Goal: Information Seeking & Learning: Find specific fact

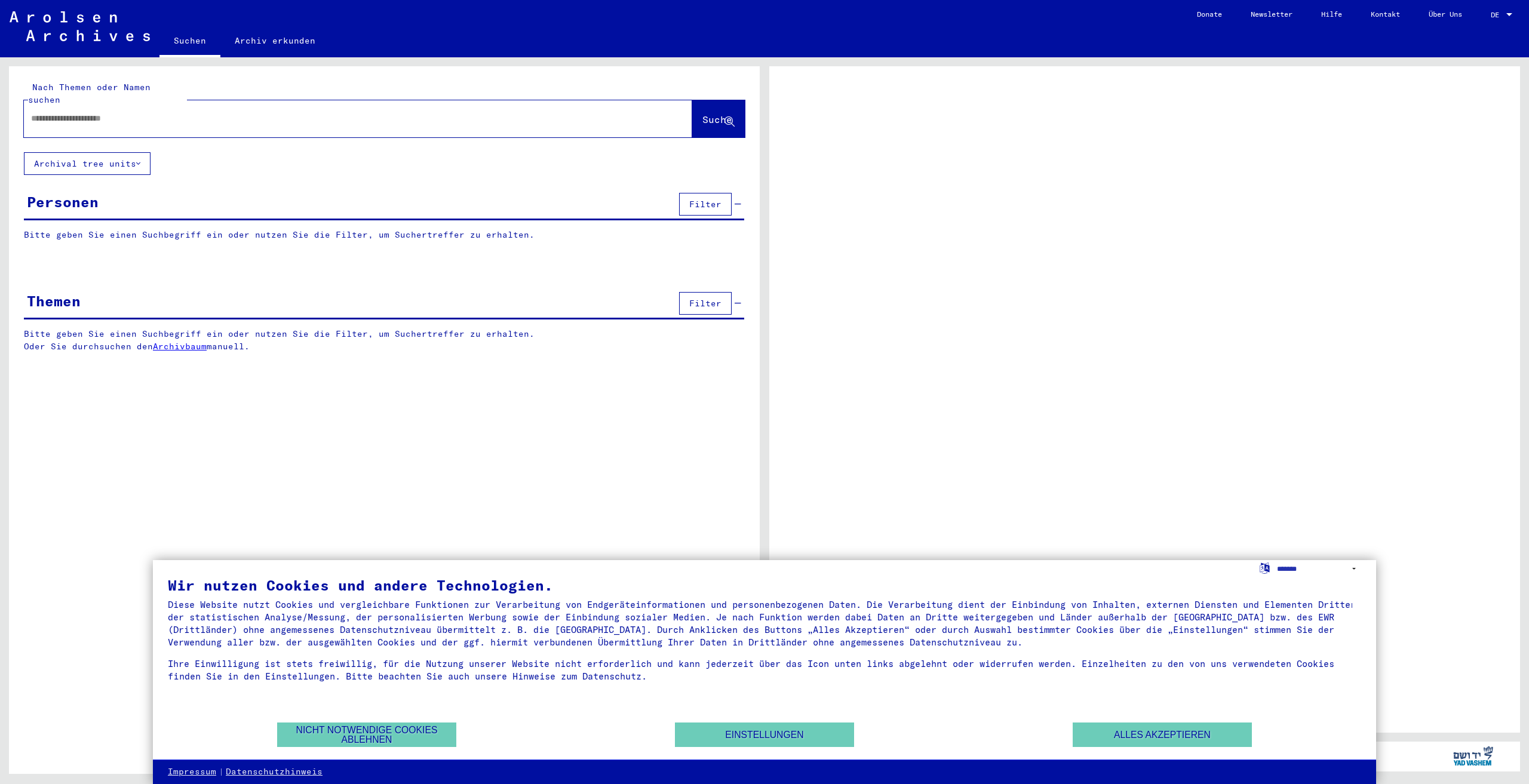
click at [98, 113] on input "text" at bounding box center [347, 119] width 632 height 12
type input "*********"
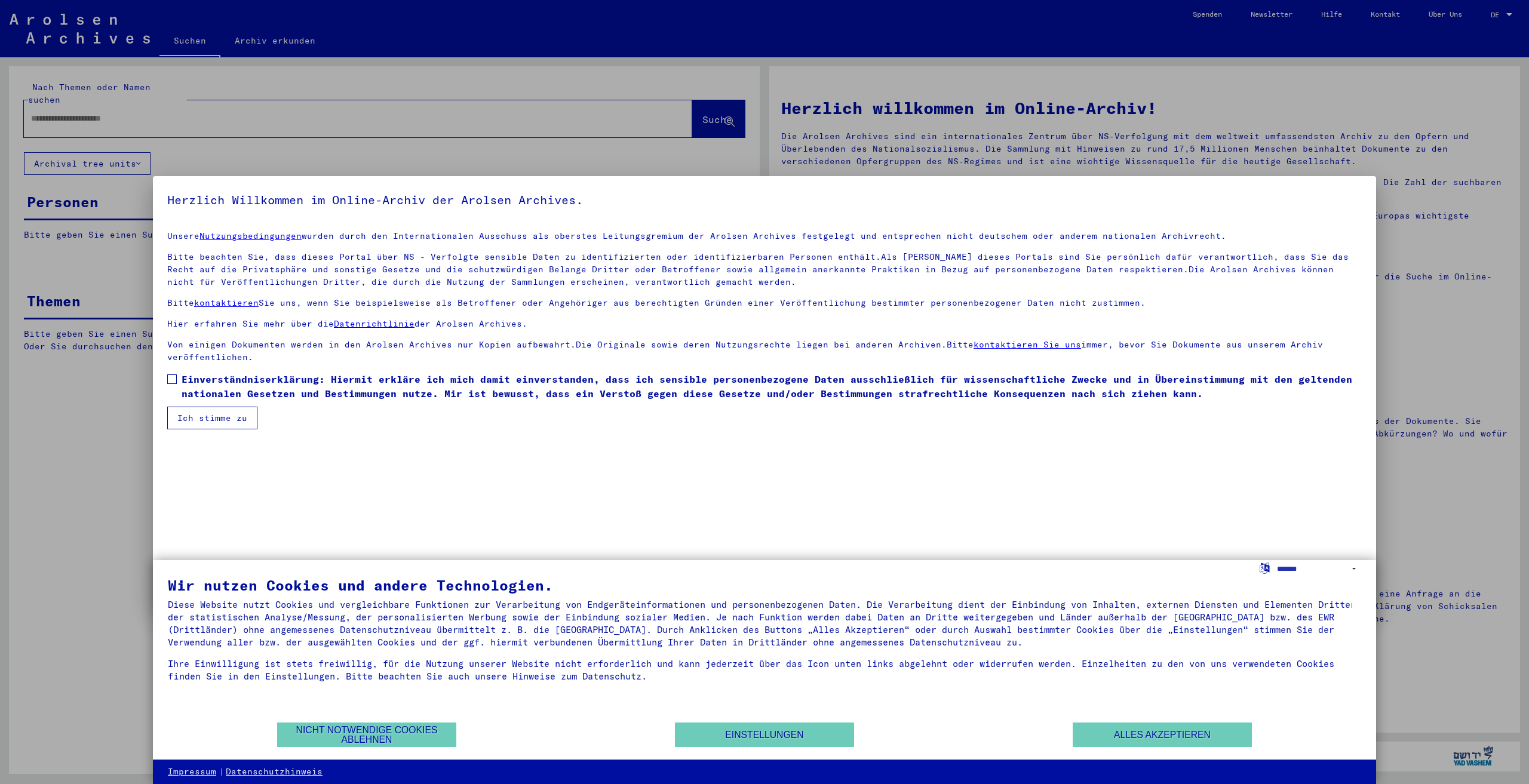
click at [689, 105] on div at bounding box center [764, 392] width 1529 height 784
click at [1105, 727] on button "Alles akzeptieren" at bounding box center [1162, 734] width 179 height 25
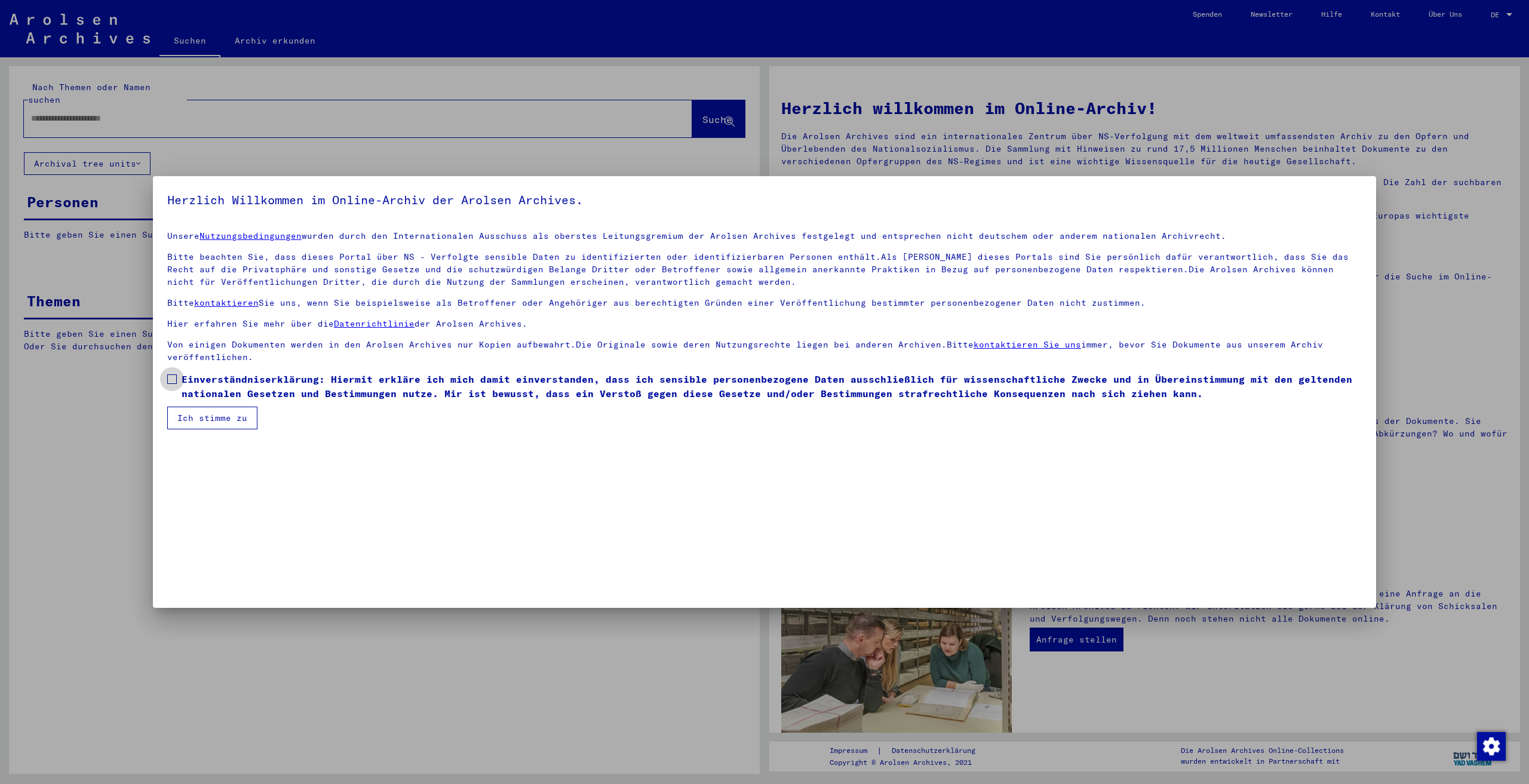
click at [169, 376] on span at bounding box center [172, 379] width 9 height 9
click at [207, 415] on button "Ich stimme zu" at bounding box center [212, 418] width 90 height 23
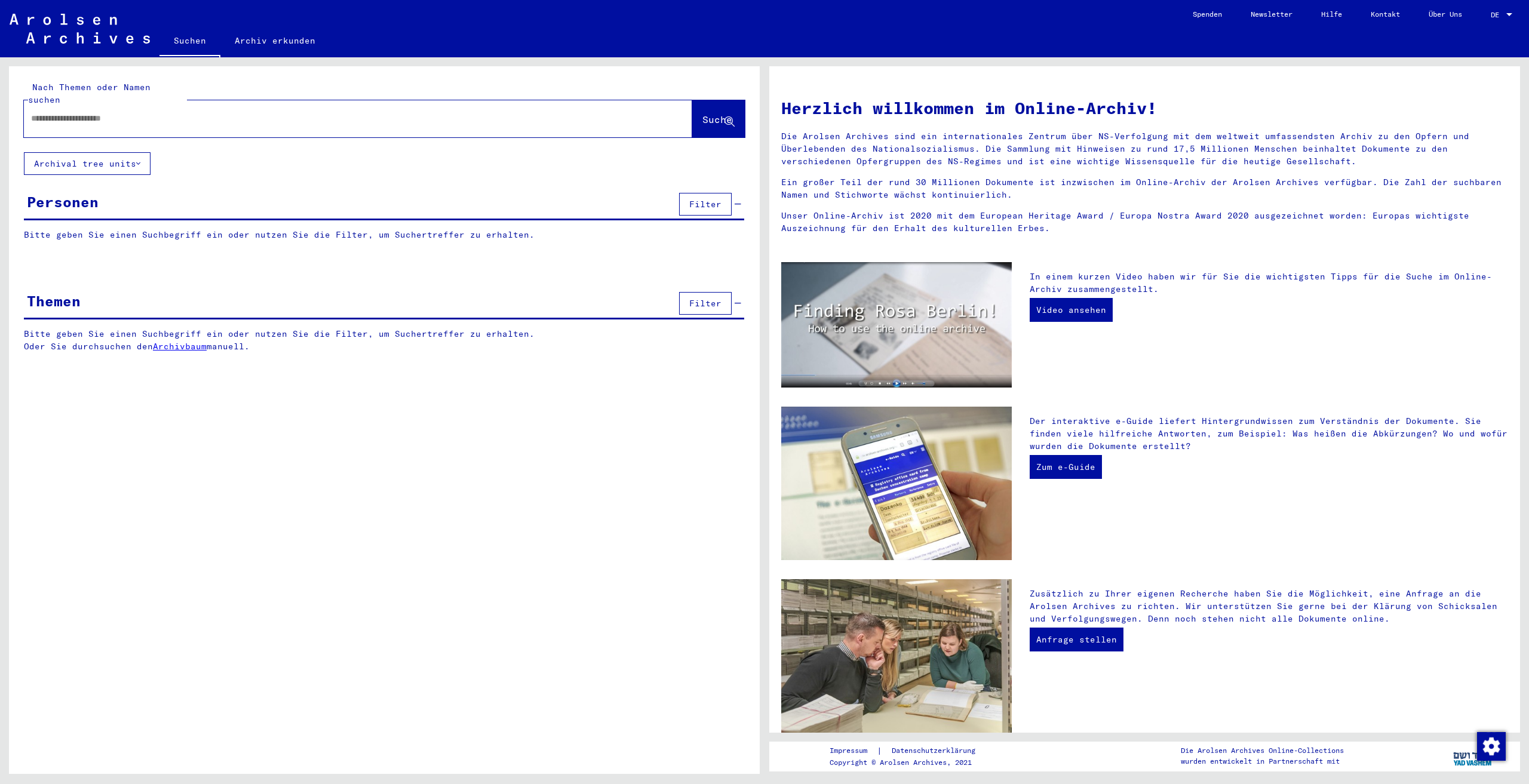
click at [136, 113] on input "text" at bounding box center [343, 119] width 625 height 12
click at [709, 113] on span "Suche" at bounding box center [717, 119] width 30 height 12
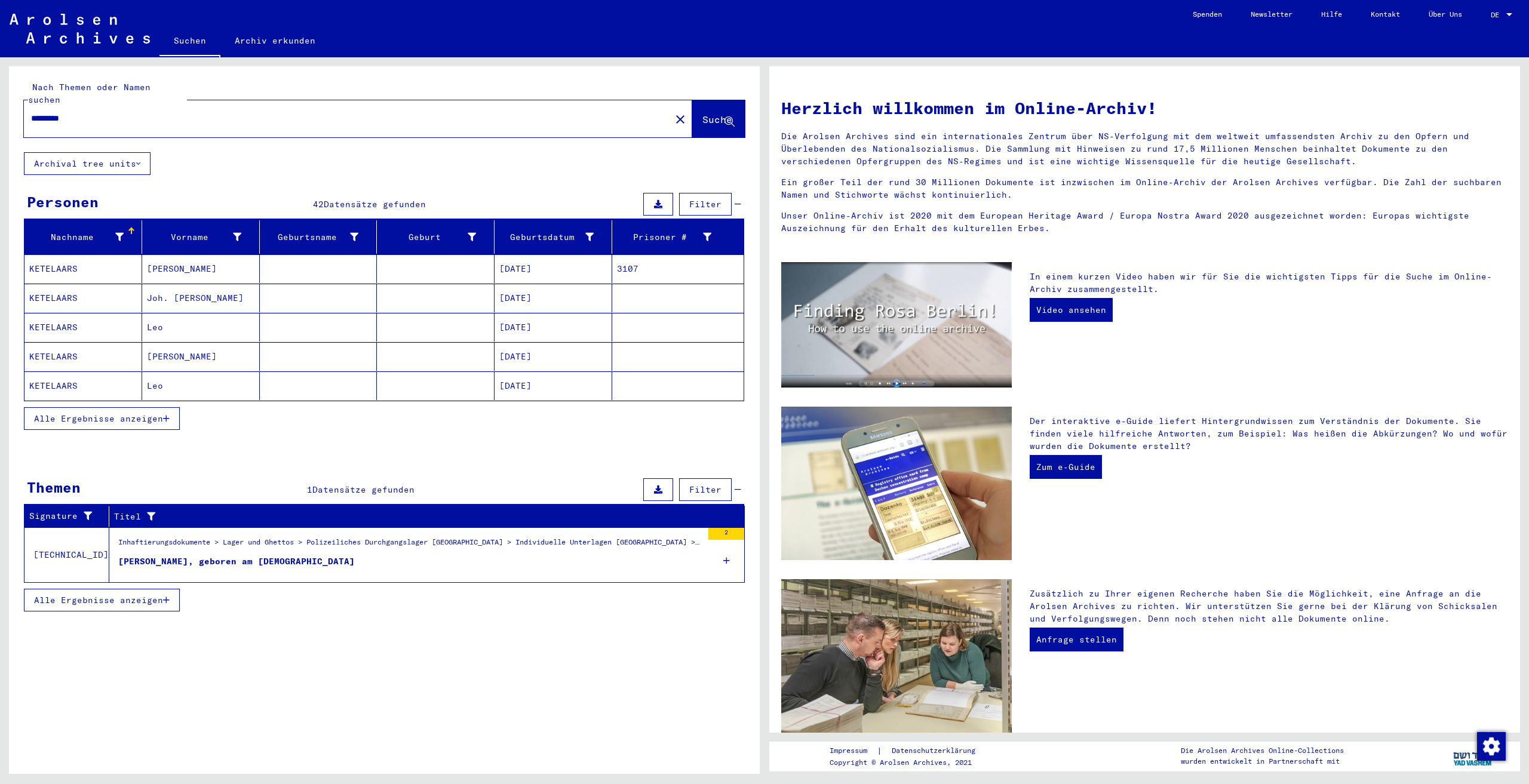
drag, startPoint x: 126, startPoint y: 106, endPoint x: 0, endPoint y: 99, distance: 126.2
click at [0, 99] on div "Nach Themen oder Namen suchen ********* close Suche Archival tree units Persone…" at bounding box center [382, 415] width 764 height 716
type input "*******"
click at [704, 117] on button "Suche" at bounding box center [718, 119] width 53 height 37
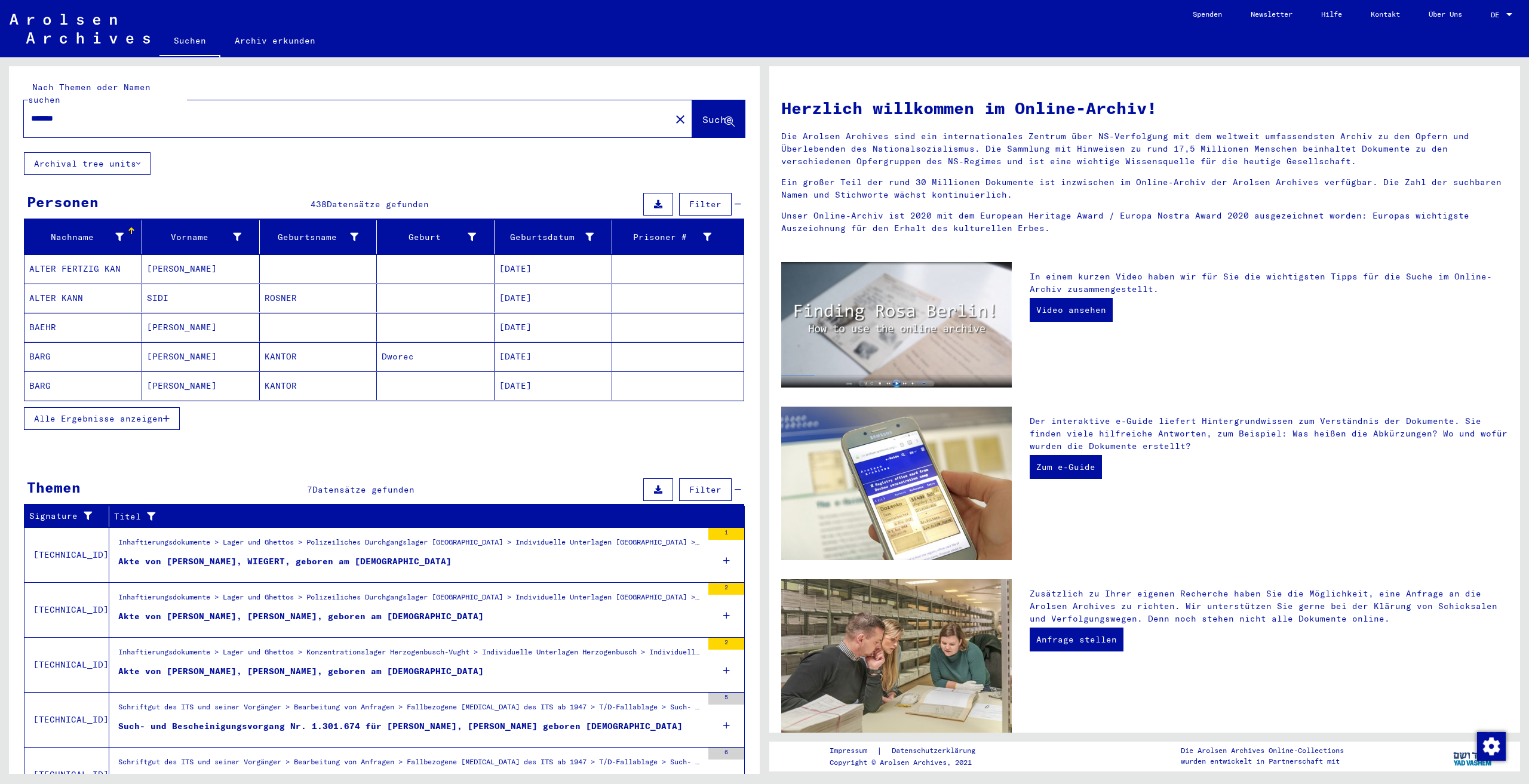
click at [204, 591] on div "Inhaftierungsdokumente > Lager und Ghettos > Polizeiliches Durchgangslager [GEO…" at bounding box center [410, 600] width 584 height 17
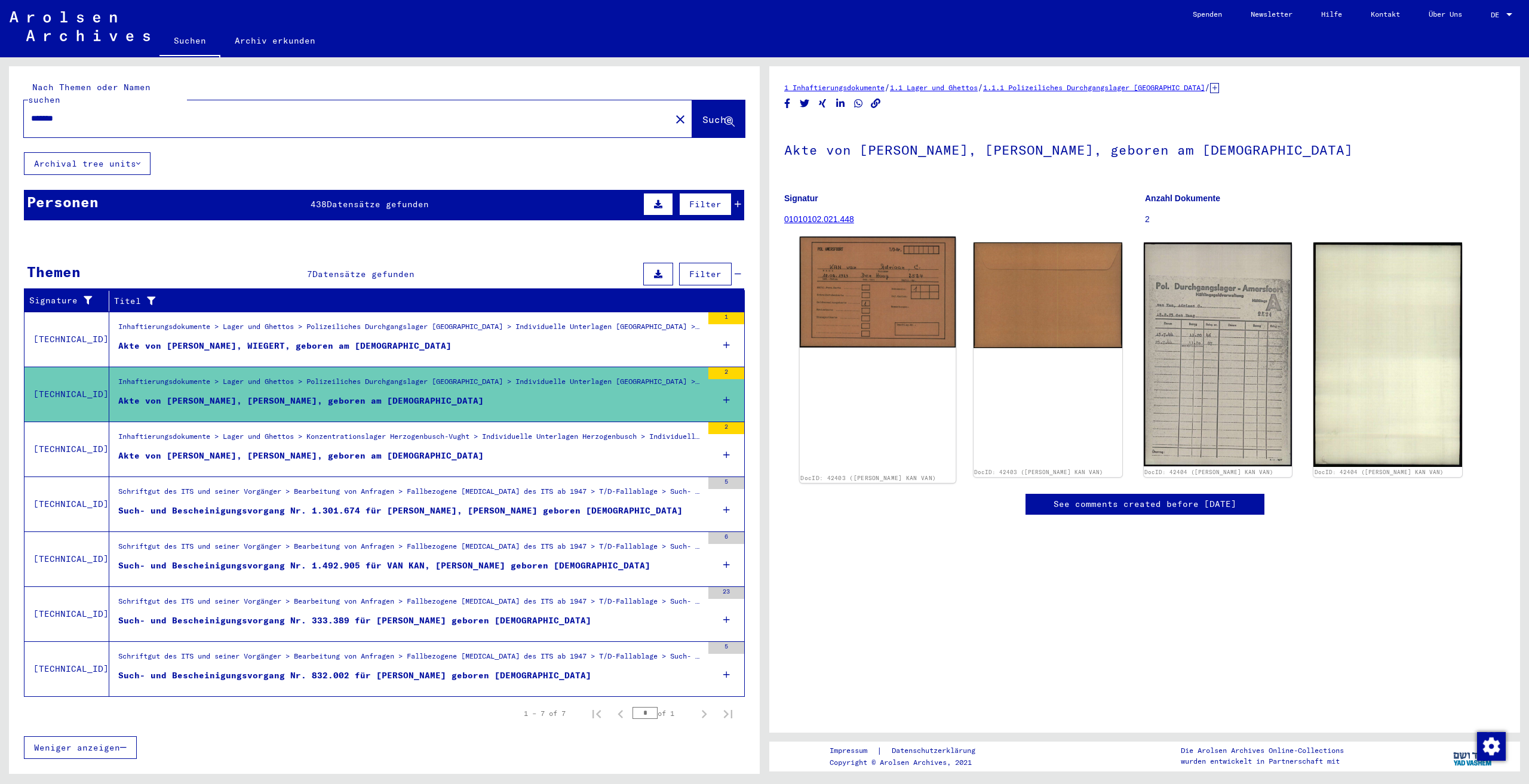
click at [913, 285] on img at bounding box center [877, 292] width 156 height 111
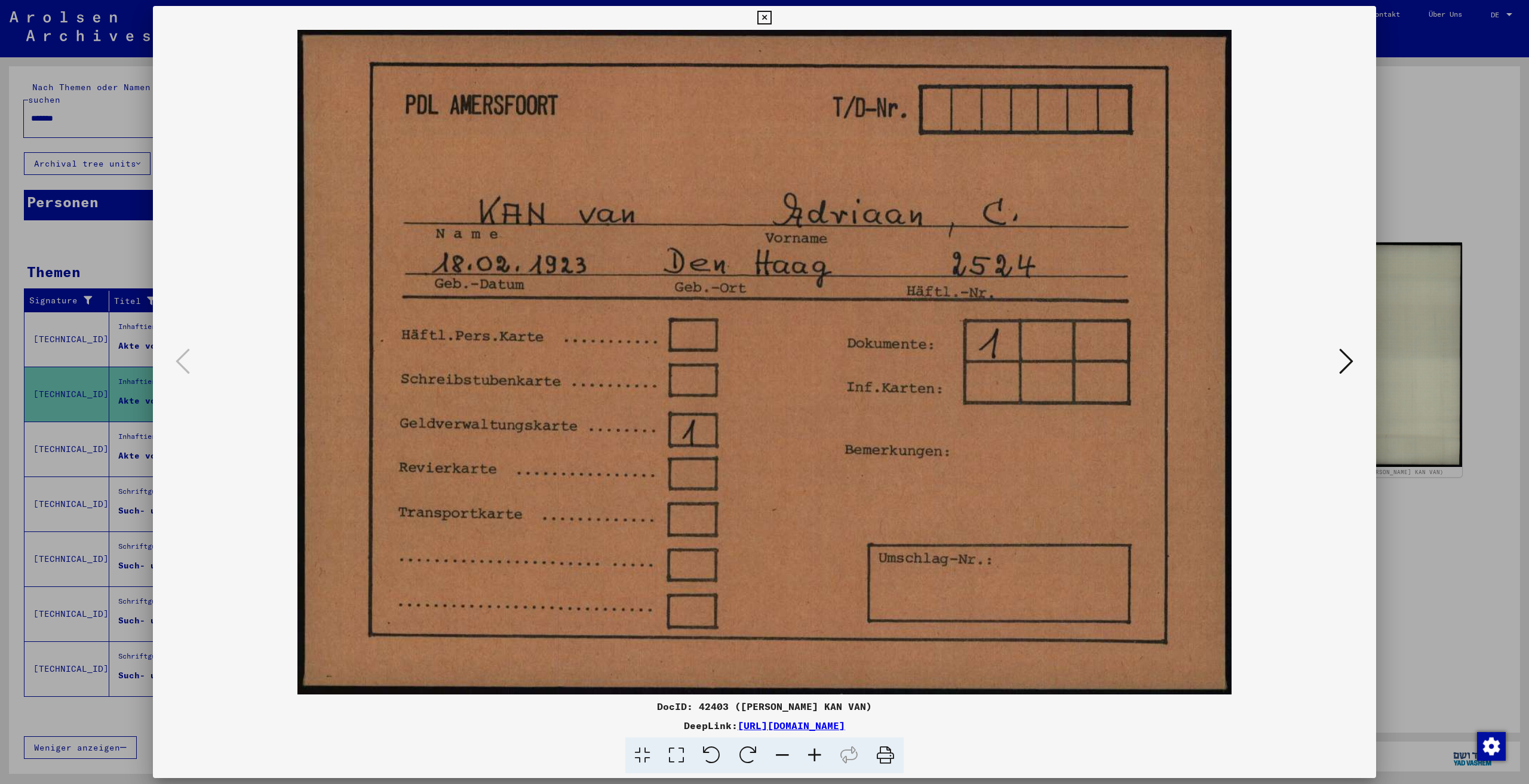
click at [1341, 355] on icon at bounding box center [1346, 361] width 14 height 29
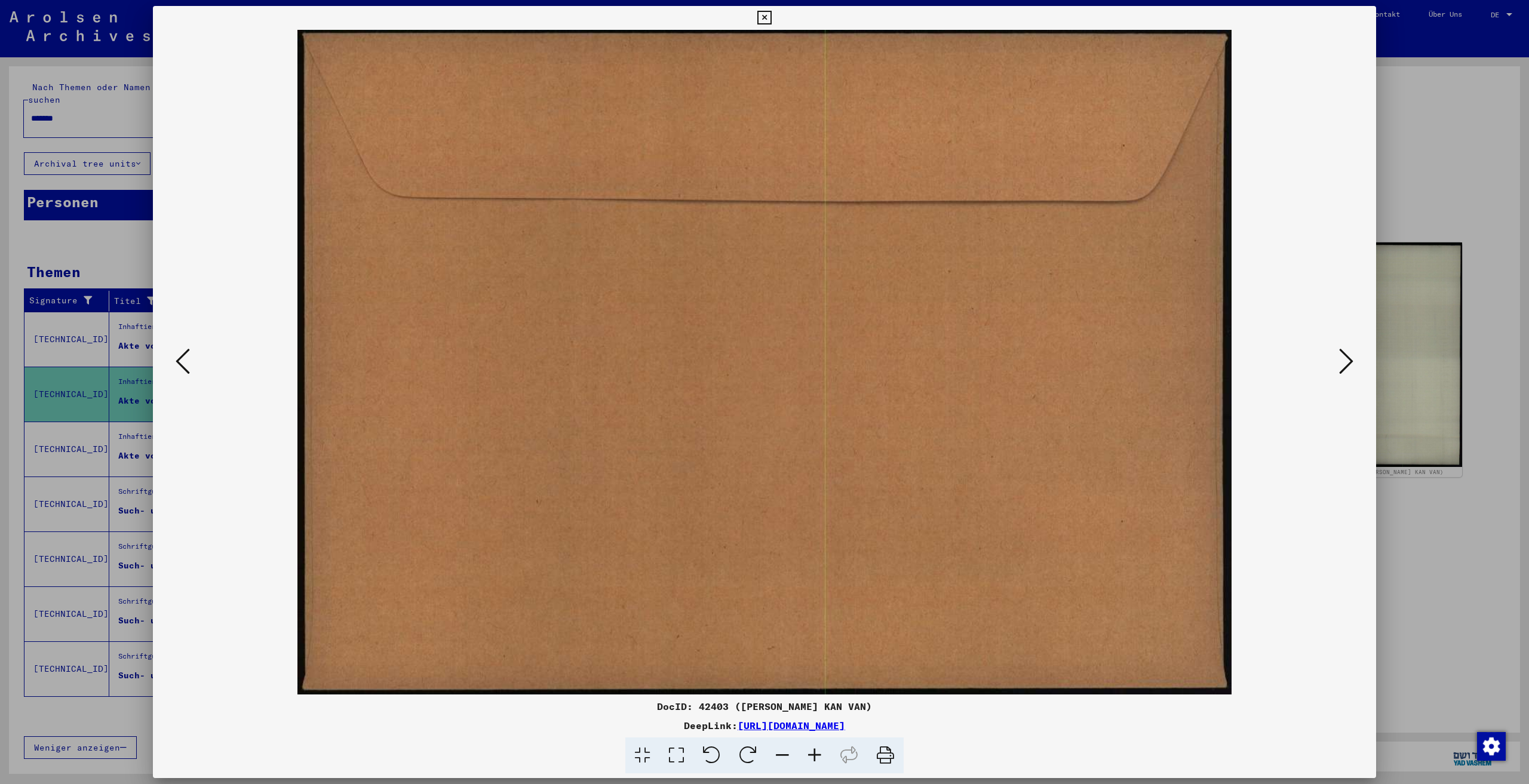
click at [1341, 355] on icon at bounding box center [1346, 361] width 14 height 29
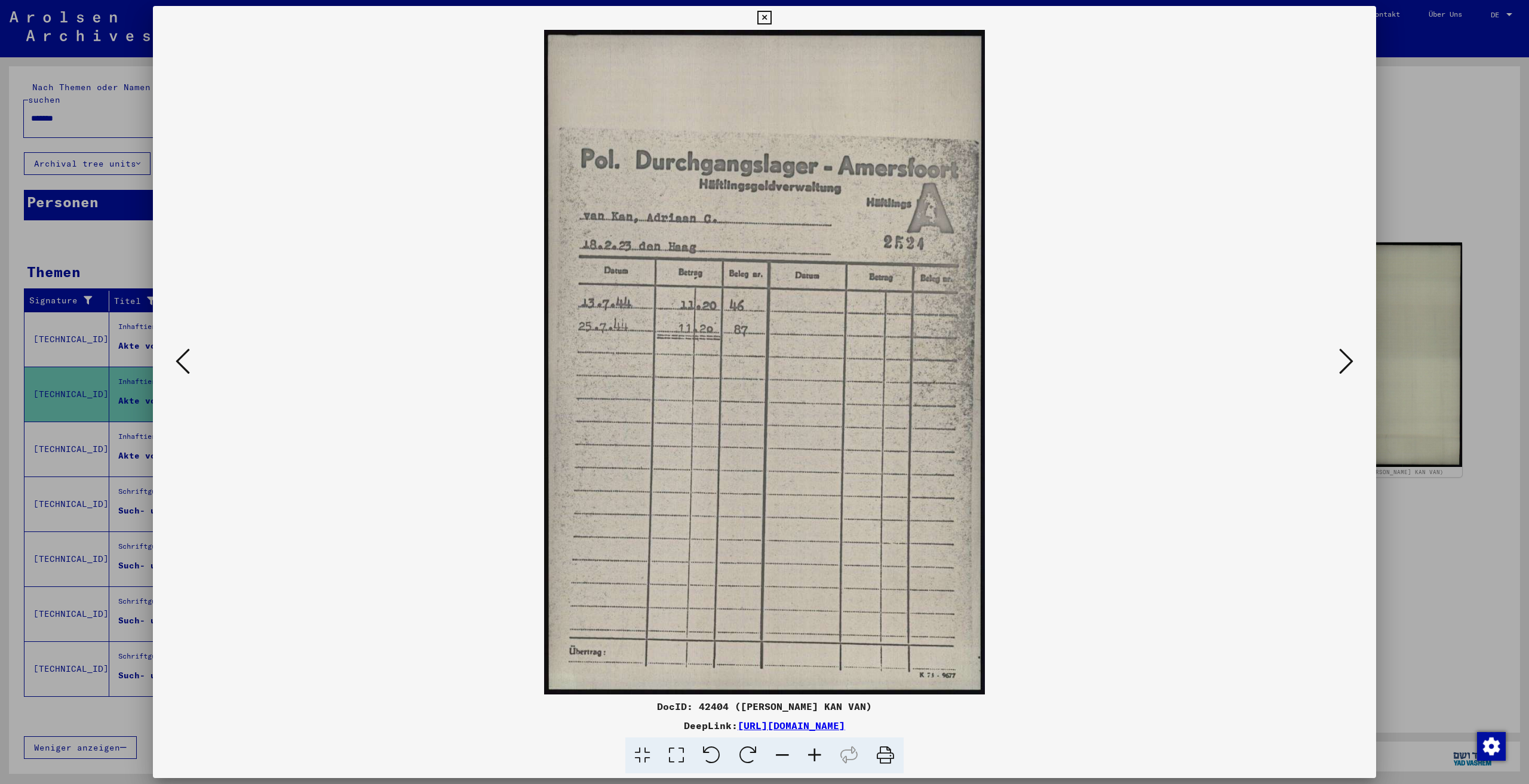
click at [1341, 355] on icon at bounding box center [1346, 361] width 14 height 29
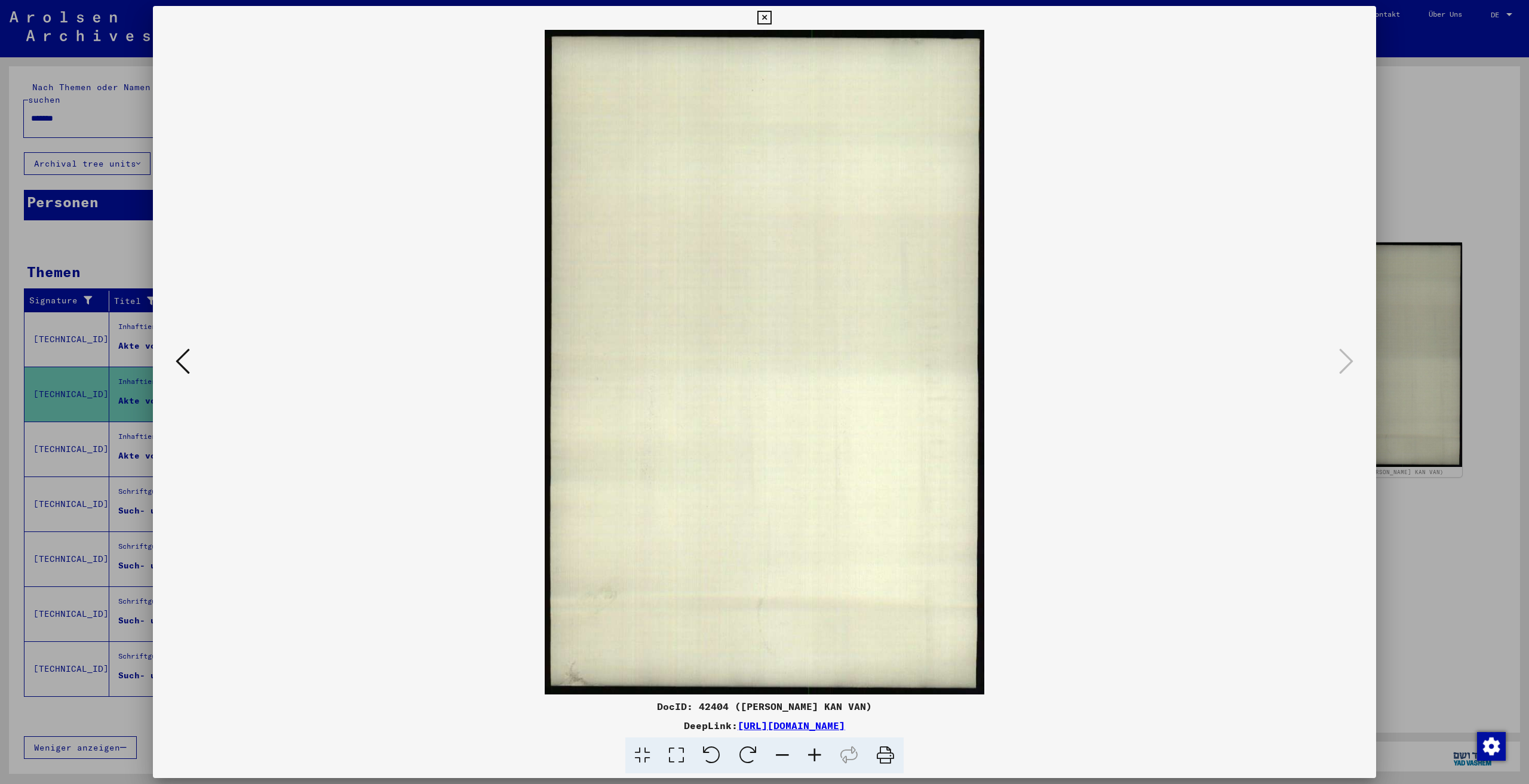
click at [180, 359] on icon at bounding box center [182, 361] width 14 height 29
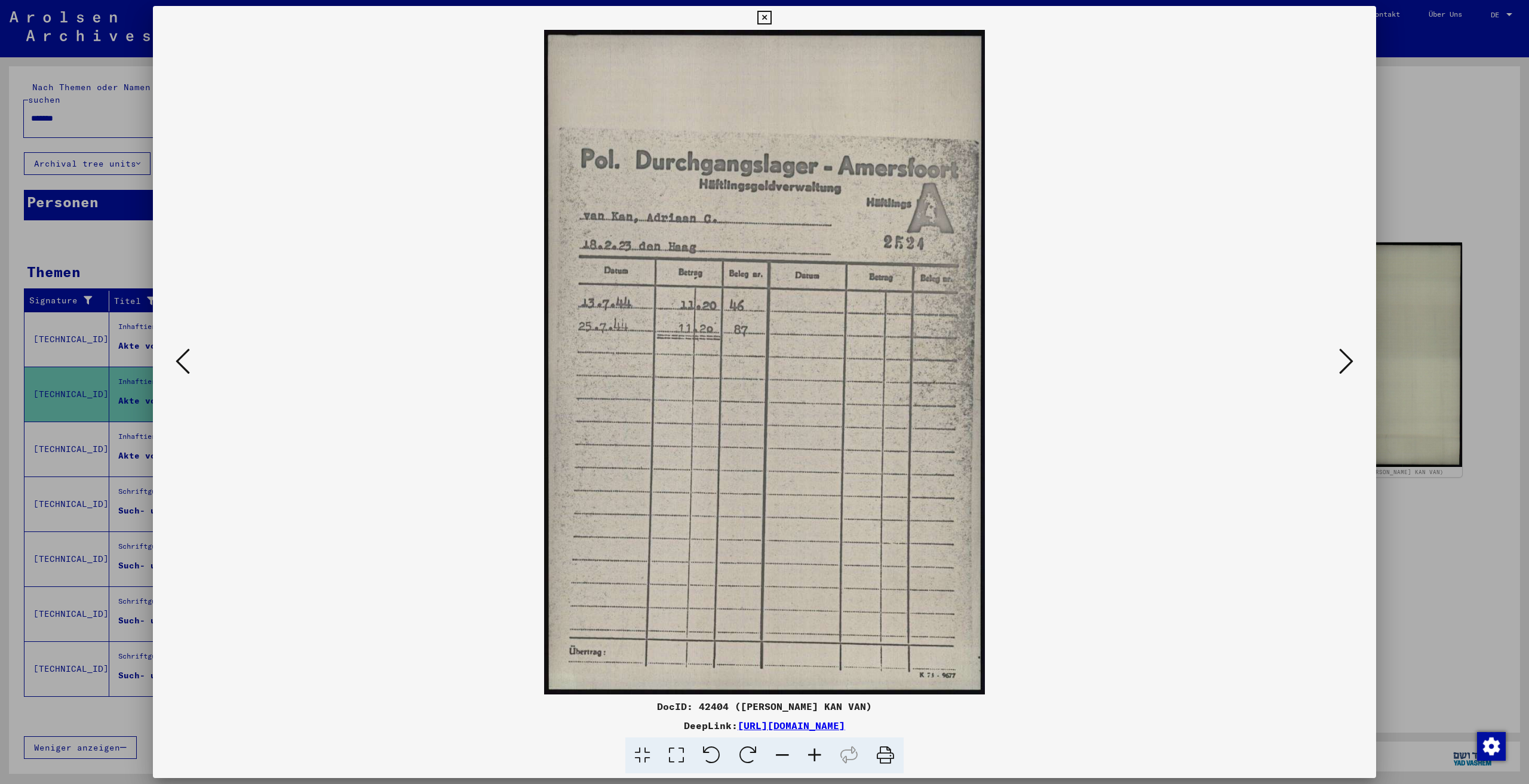
click at [177, 357] on icon at bounding box center [182, 361] width 14 height 29
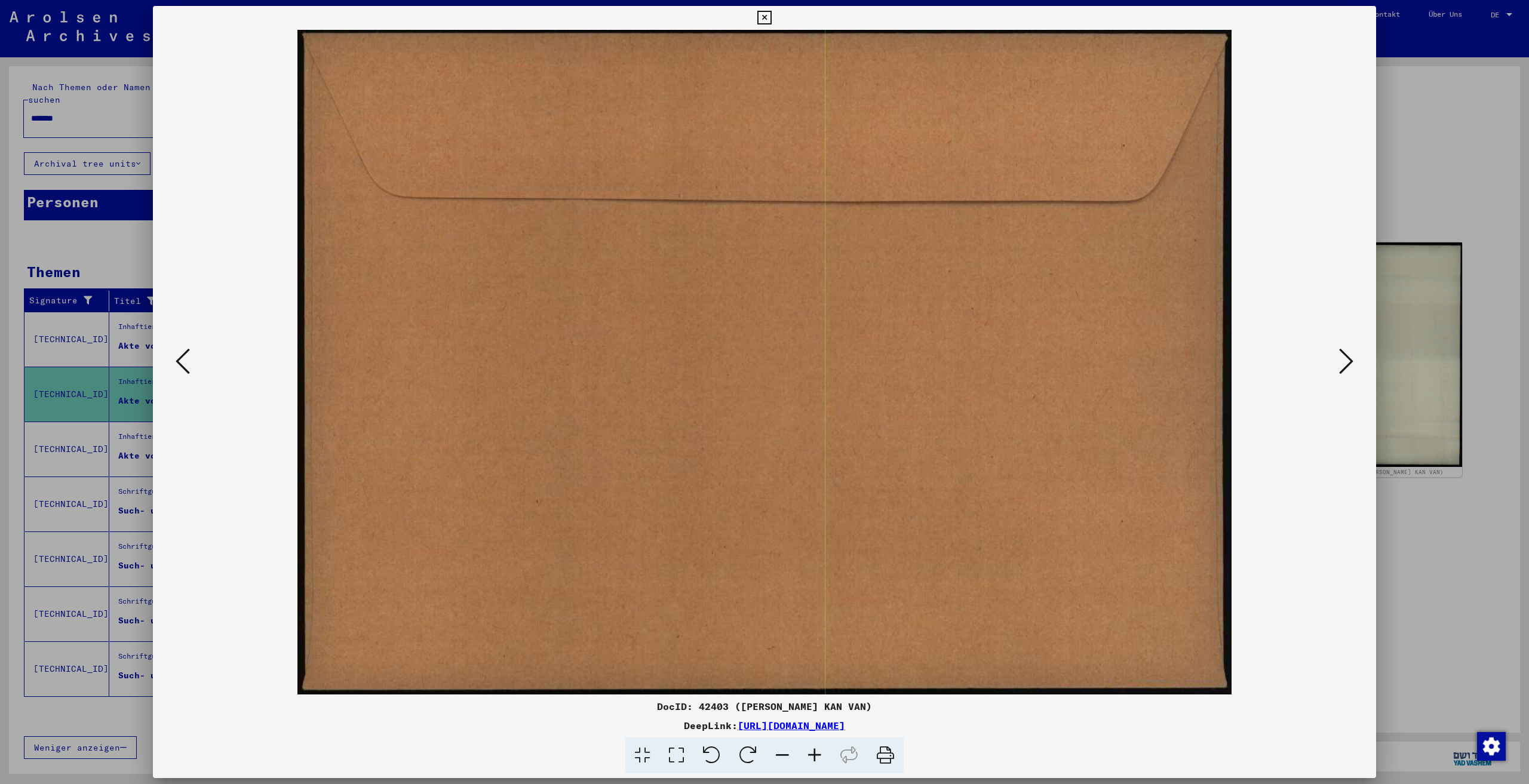
click at [177, 357] on icon at bounding box center [182, 361] width 14 height 29
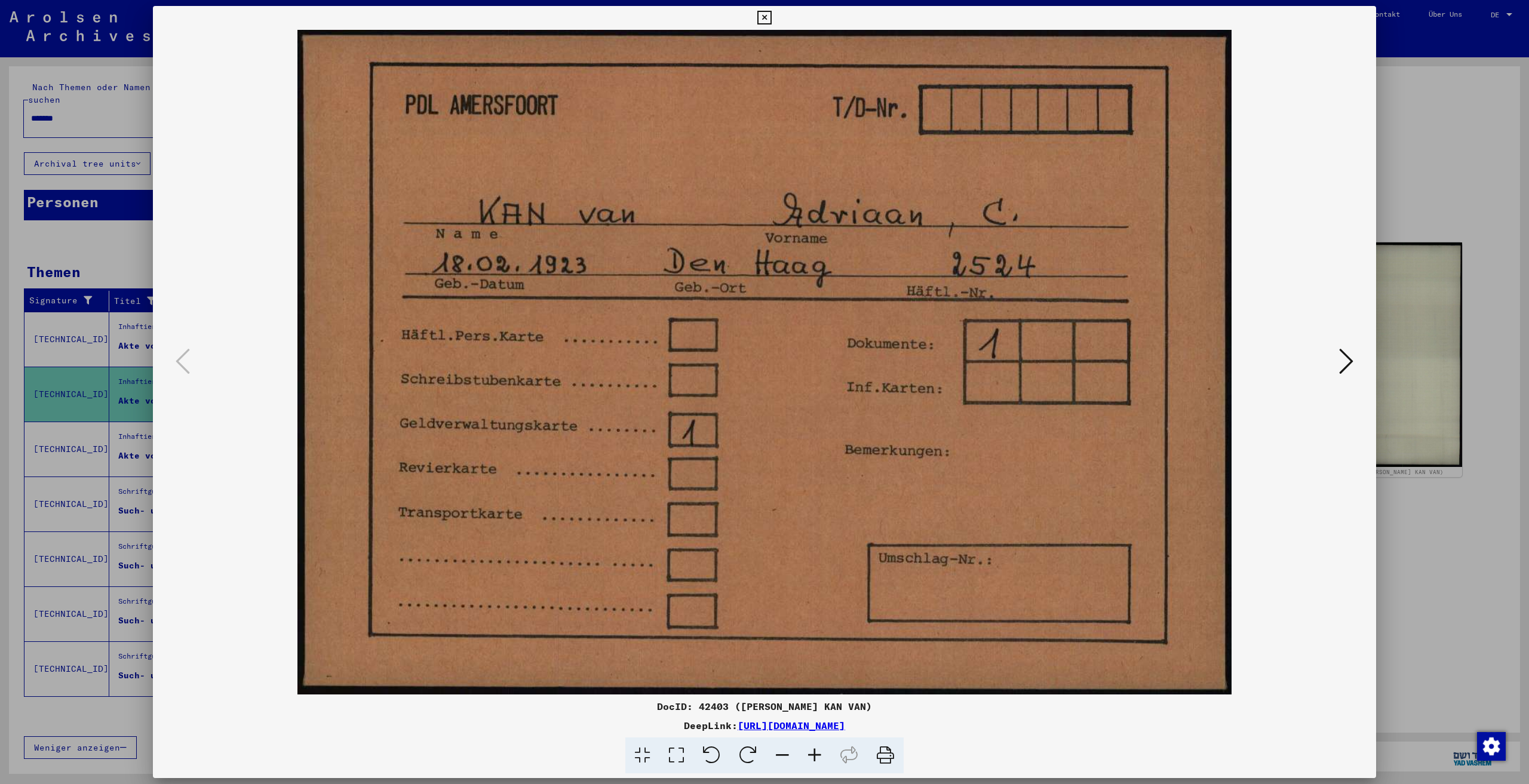
click at [71, 219] on div at bounding box center [764, 392] width 1529 height 784
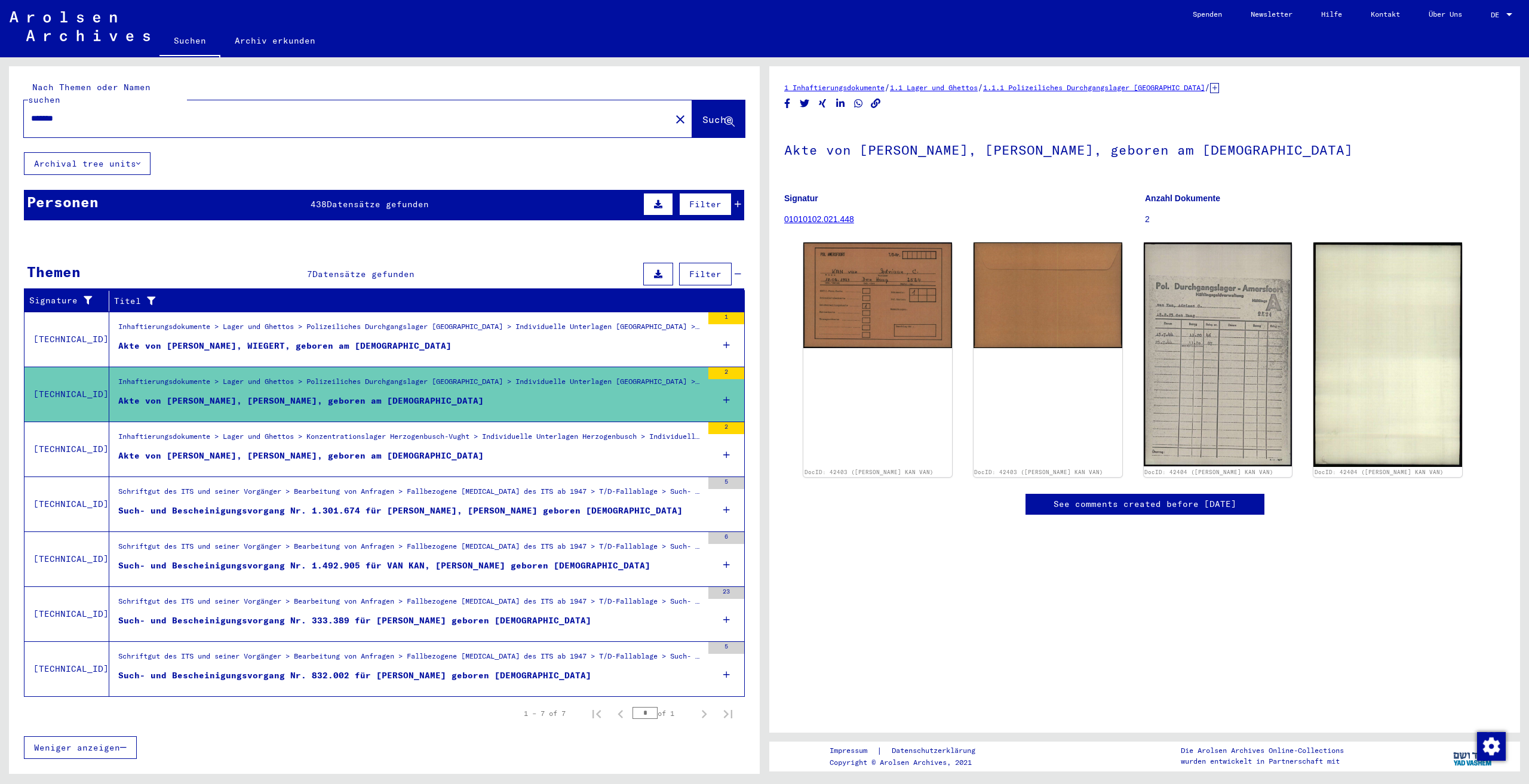
click at [201, 614] on div "Such- und Bescheinigungsvorgang Nr. 333.389 für [PERSON_NAME] geboren [DEMOGRAP…" at bounding box center [354, 620] width 473 height 12
